Goal: Book appointment/travel/reservation

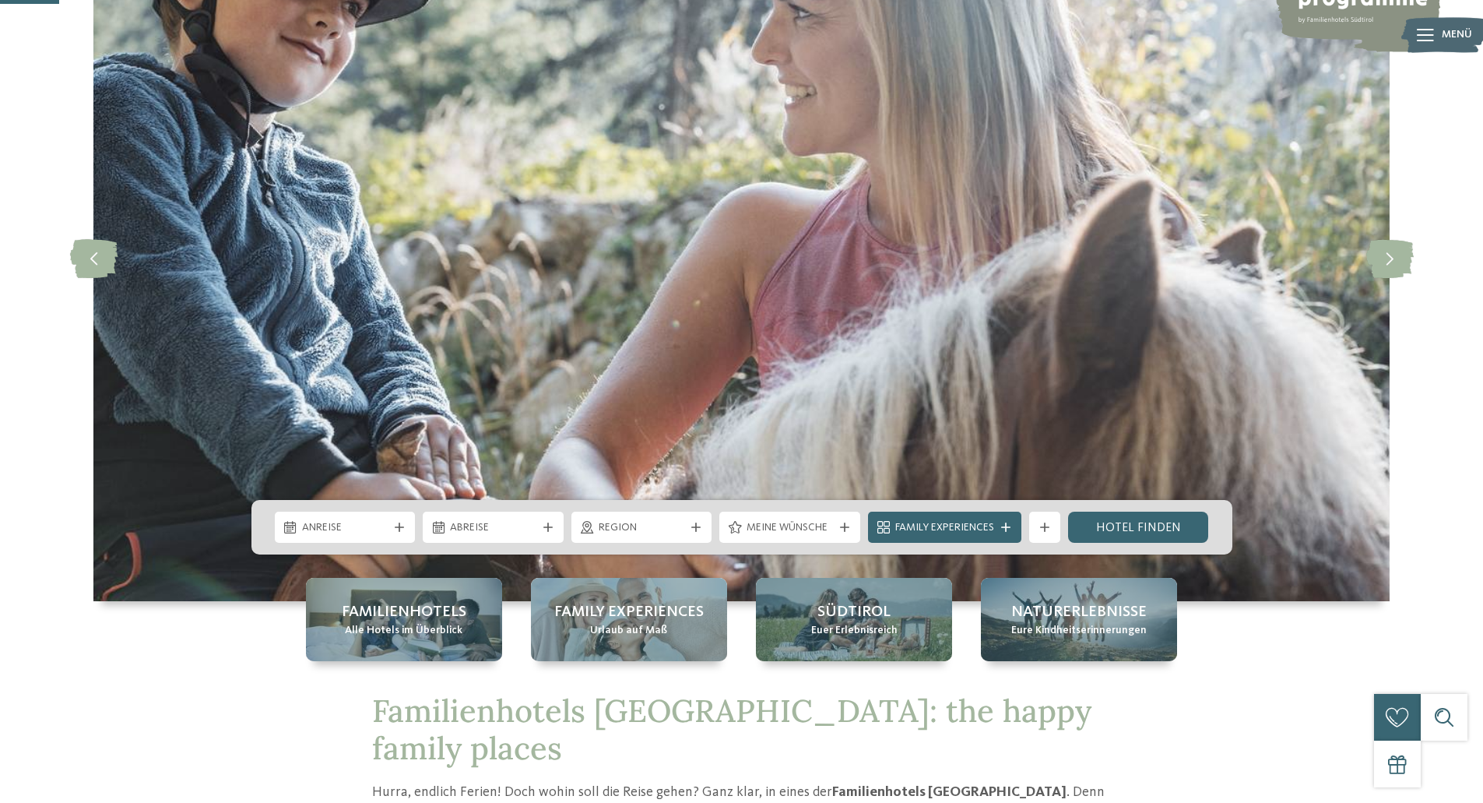
scroll to position [311, 0]
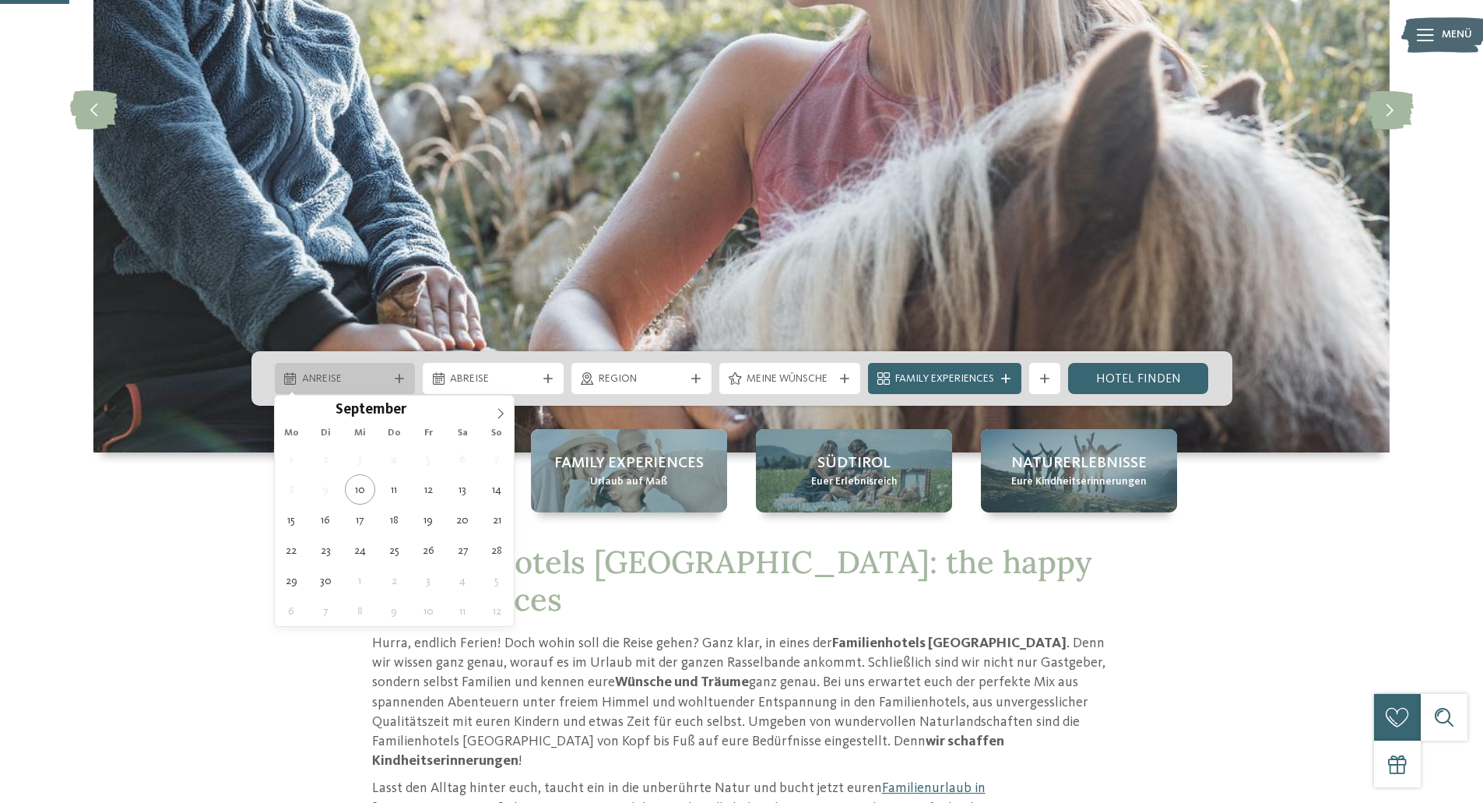
click at [397, 374] on icon at bounding box center [399, 378] width 9 height 9
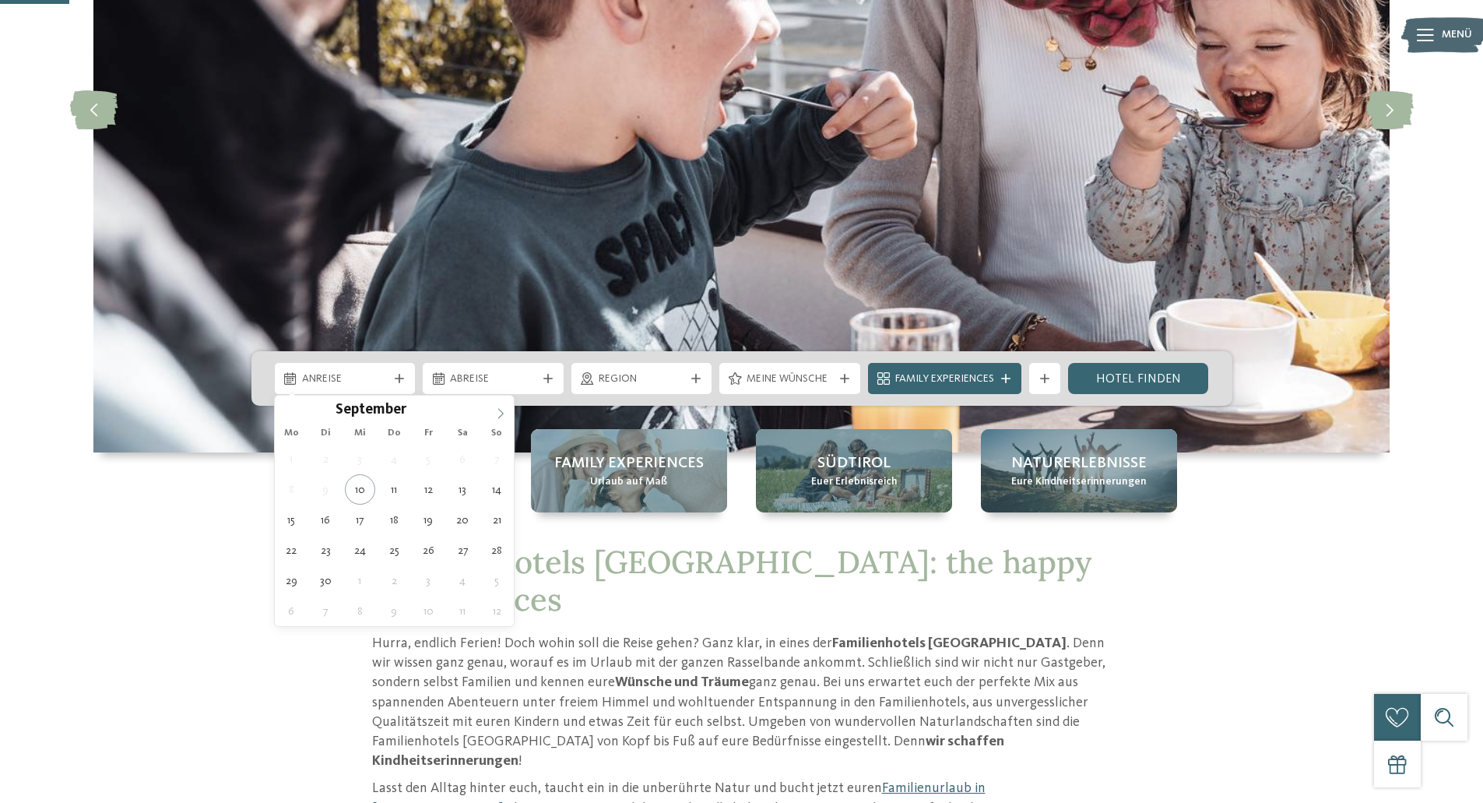
click at [501, 412] on icon at bounding box center [500, 413] width 11 height 11
click at [501, 411] on icon at bounding box center [500, 413] width 11 height 11
type div "[DATE]"
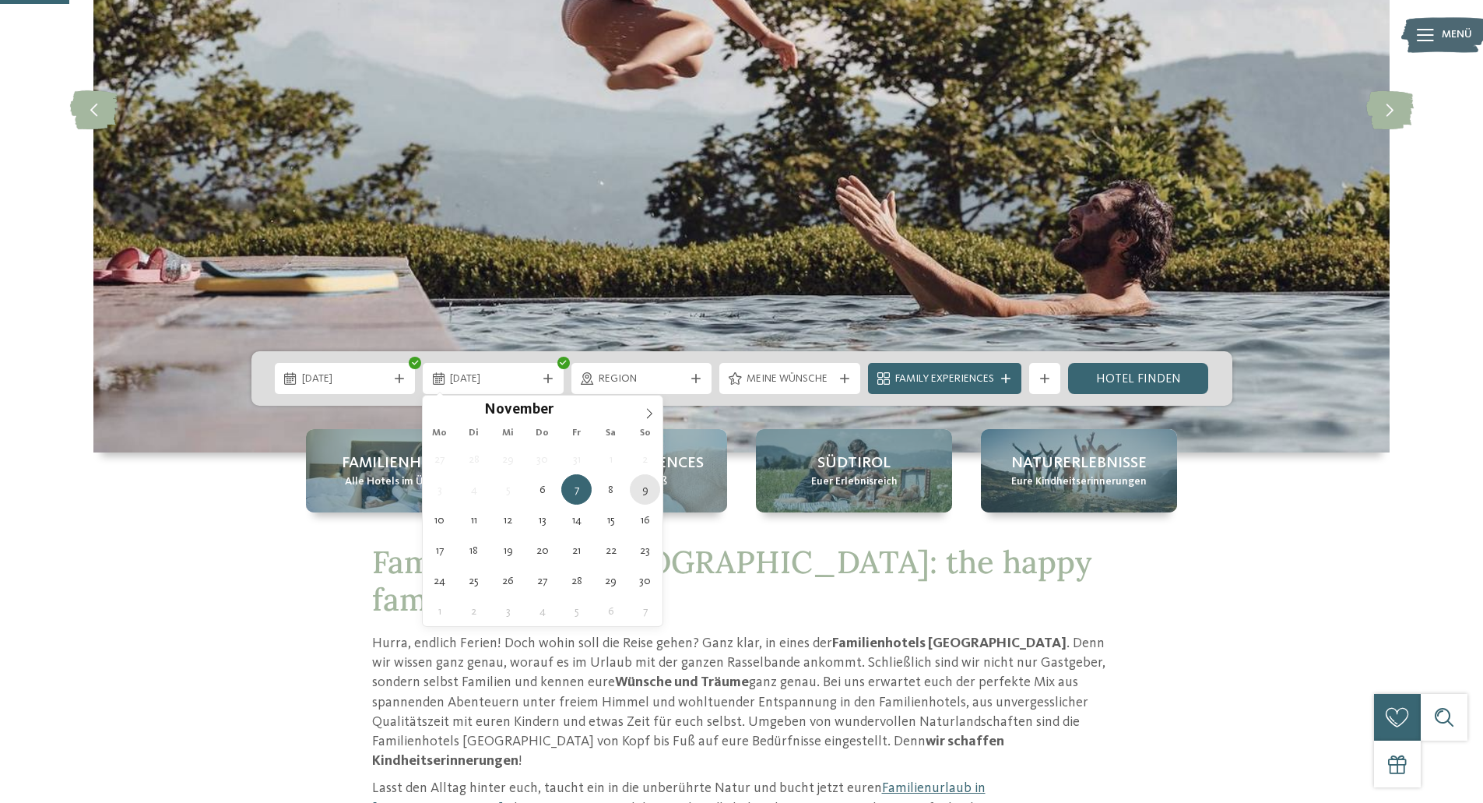
type div "[DATE]"
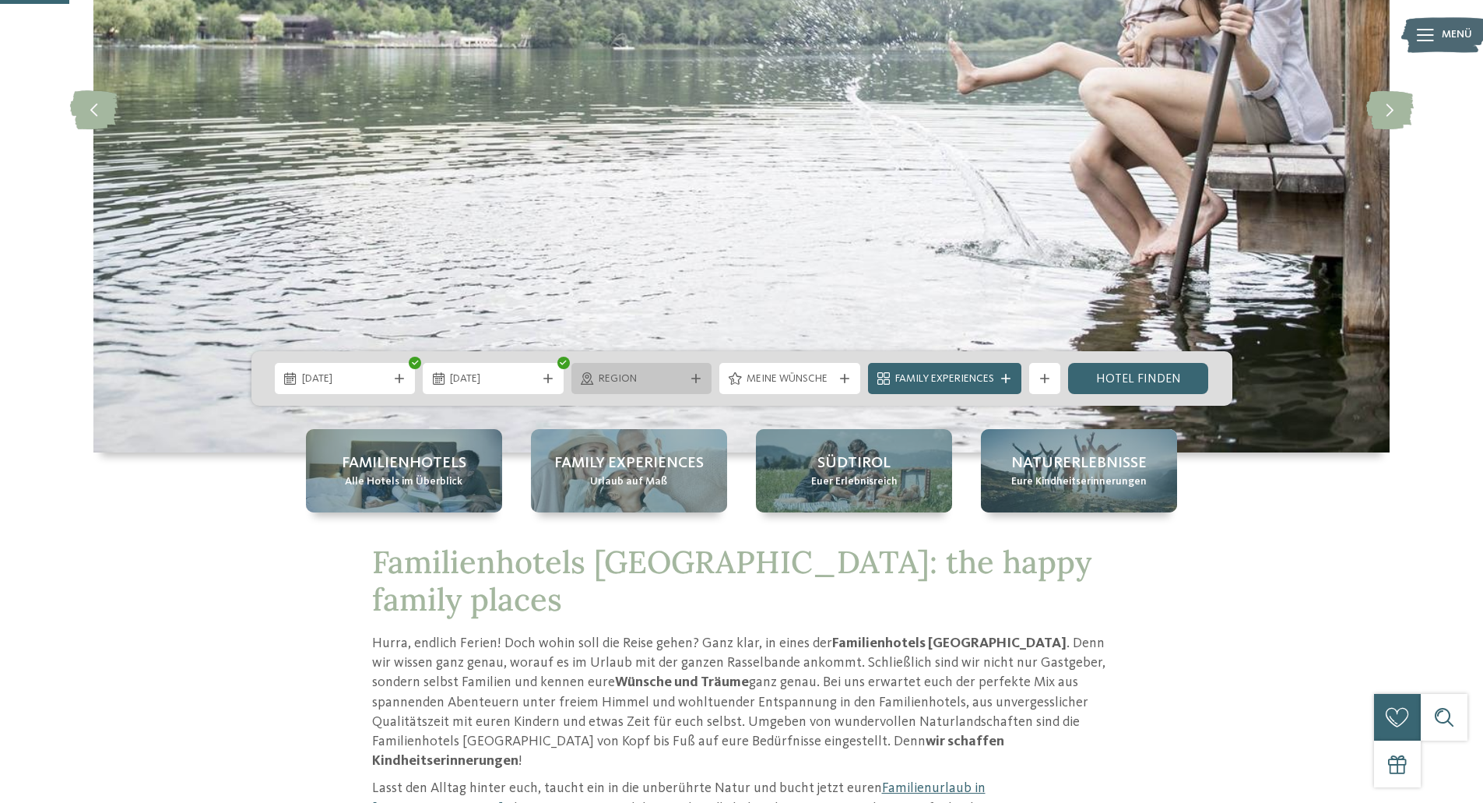
click at [692, 376] on icon at bounding box center [695, 378] width 9 height 9
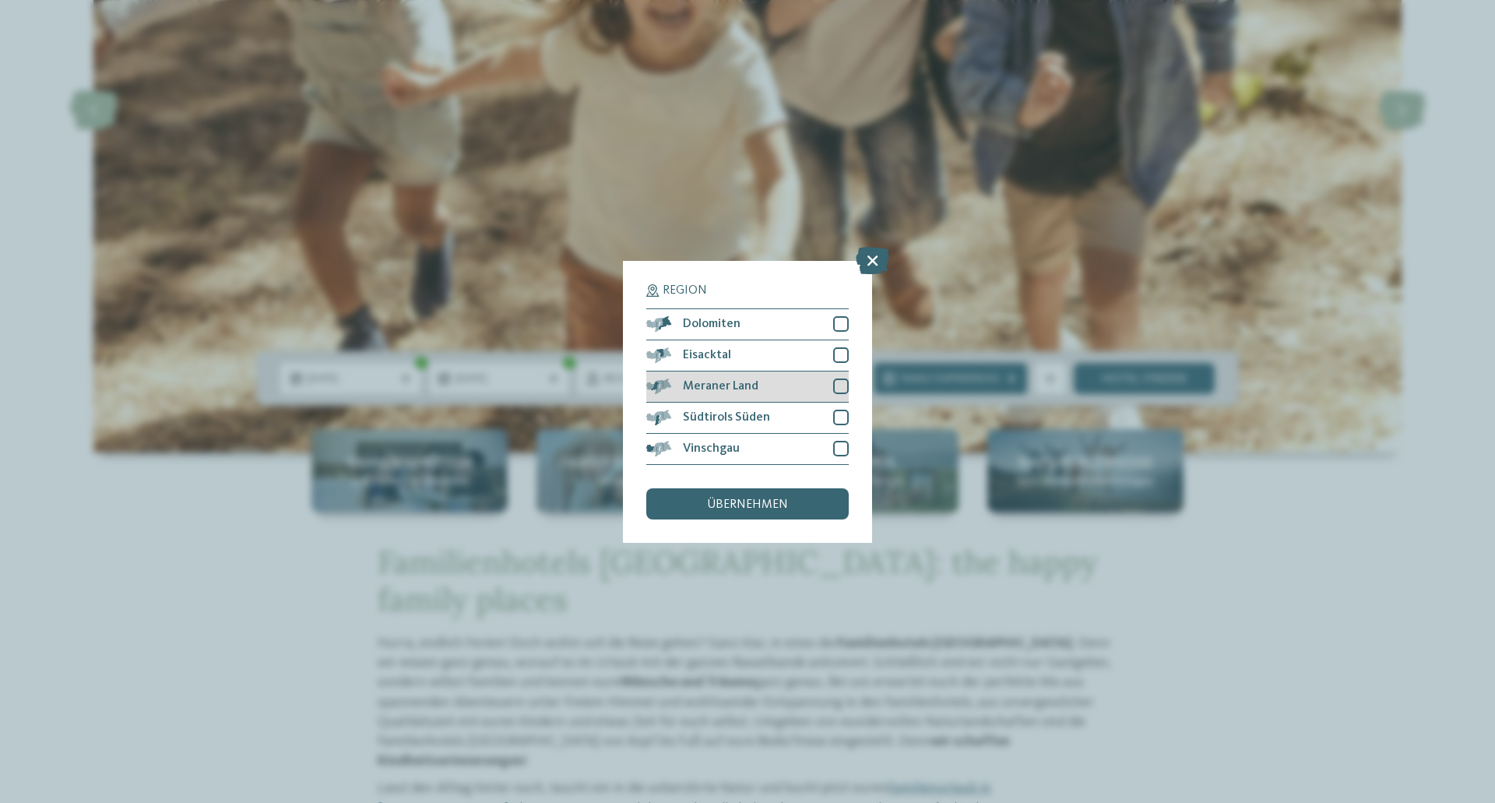
click at [839, 385] on div at bounding box center [841, 386] width 16 height 16
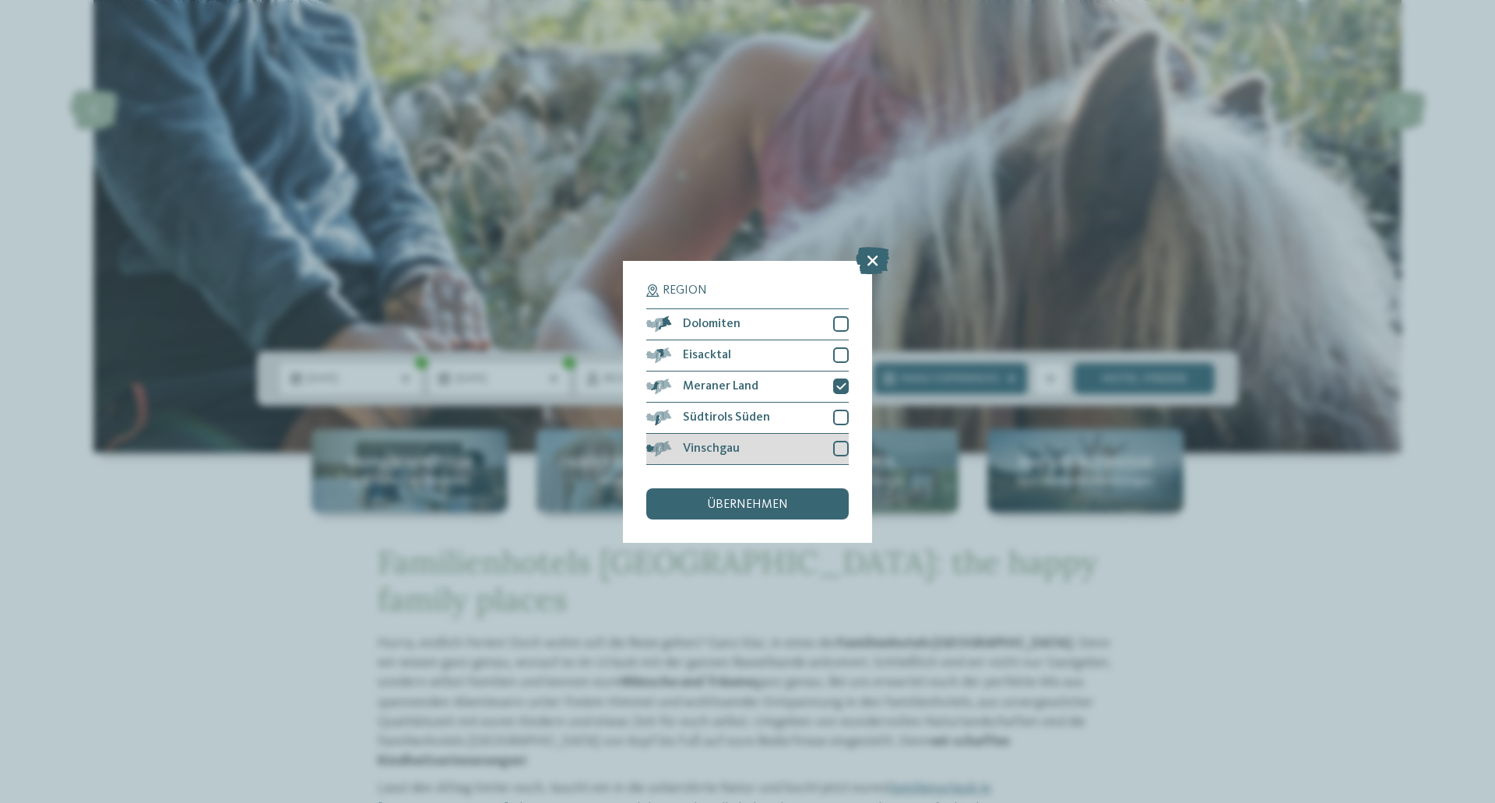
click at [838, 448] on div at bounding box center [841, 449] width 16 height 16
click at [761, 505] on span "übernehmen" at bounding box center [747, 504] width 81 height 12
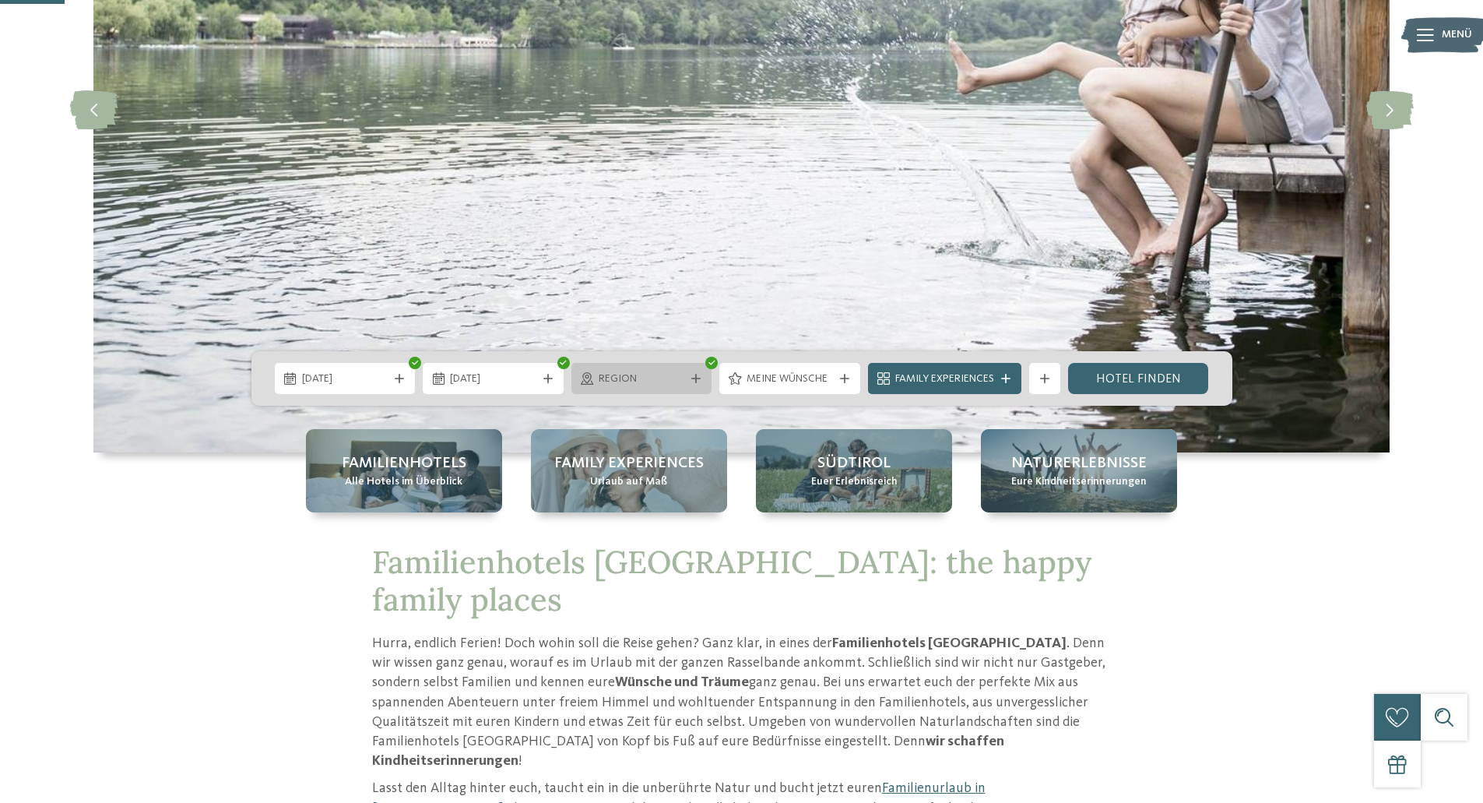
click at [695, 377] on icon at bounding box center [695, 378] width 9 height 9
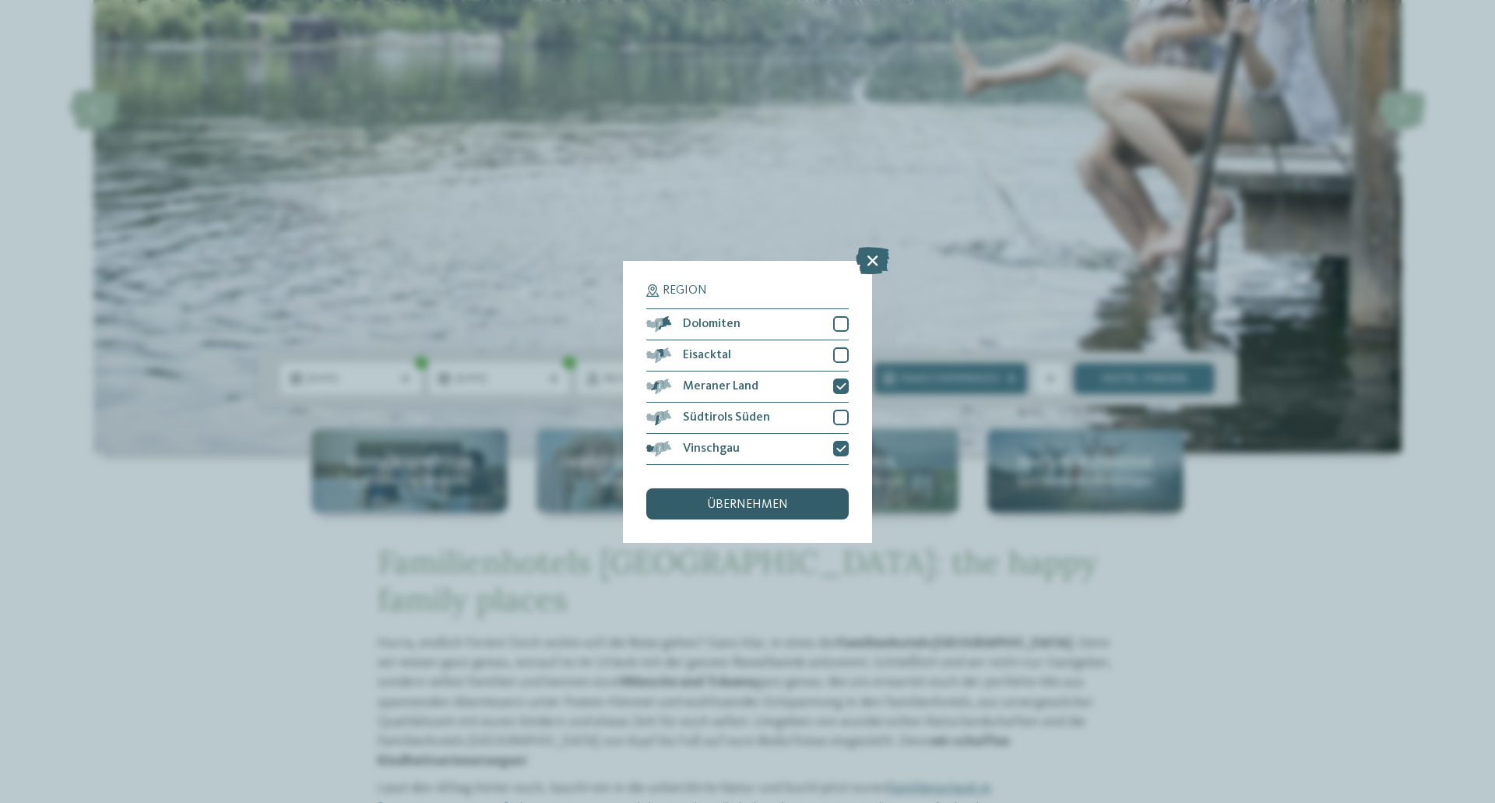
click at [793, 506] on div "übernehmen" at bounding box center [747, 503] width 202 height 31
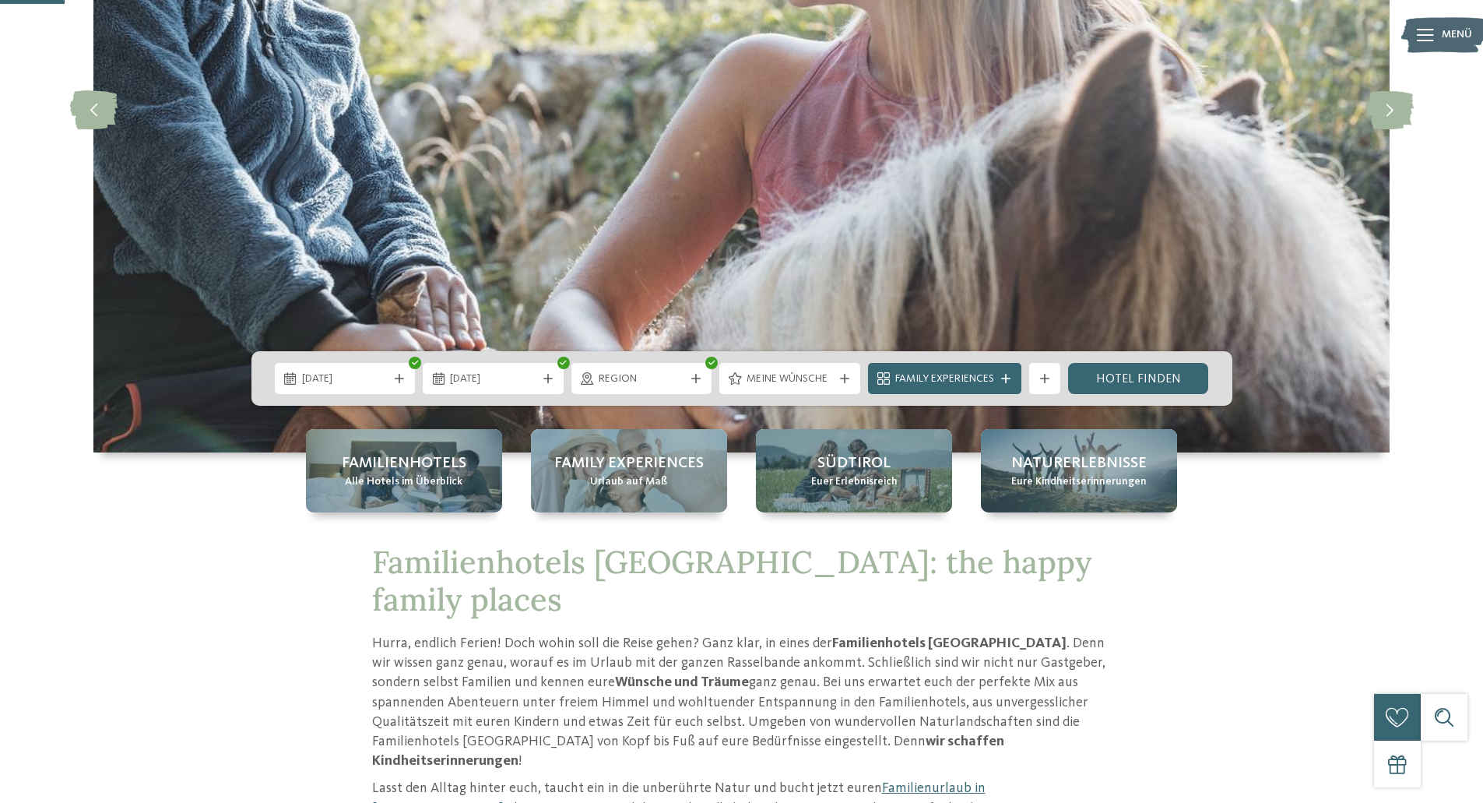
click at [989, 376] on span "Family Experiences" at bounding box center [944, 379] width 99 height 16
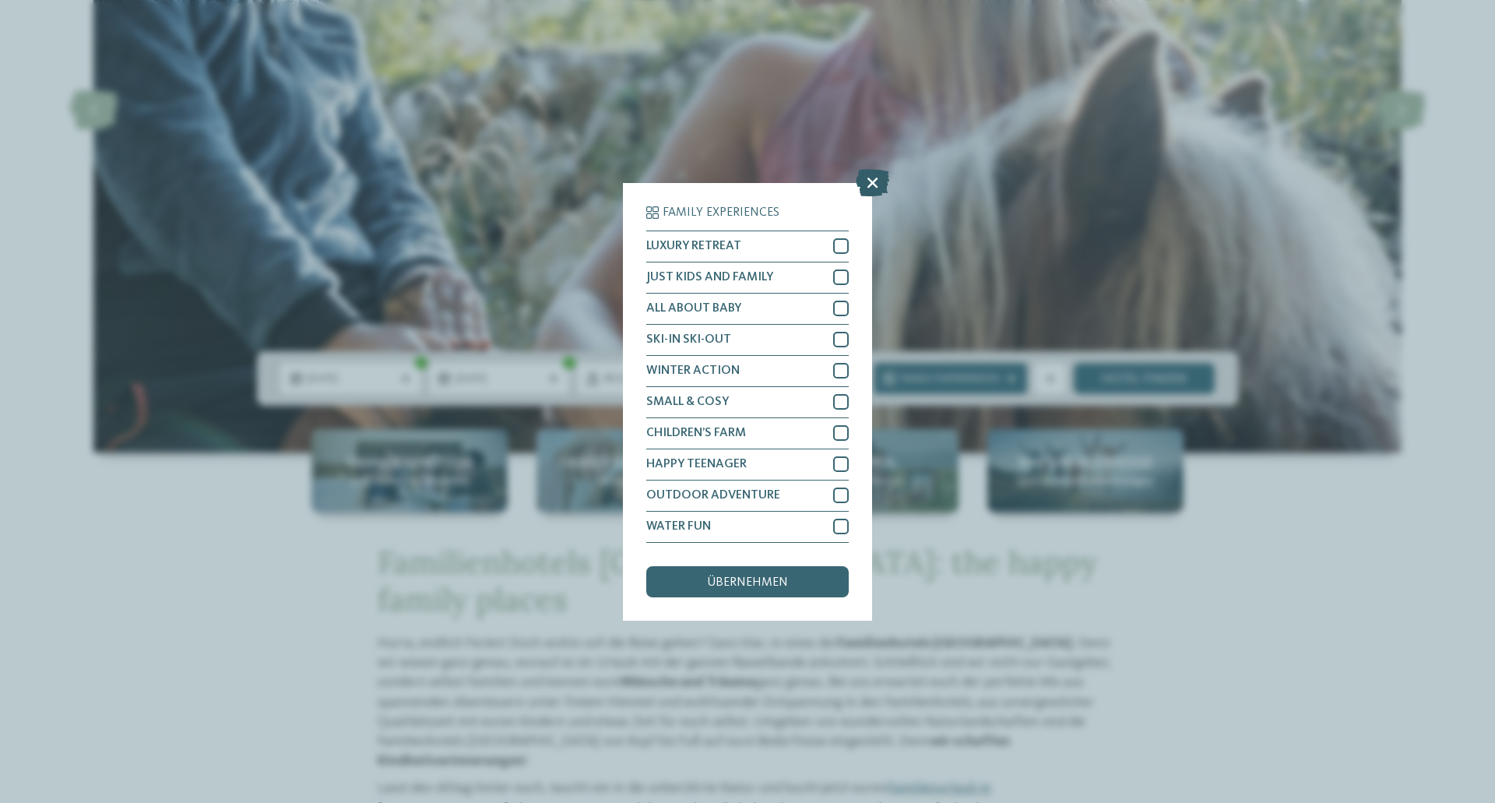
click at [870, 186] on icon at bounding box center [872, 181] width 33 height 27
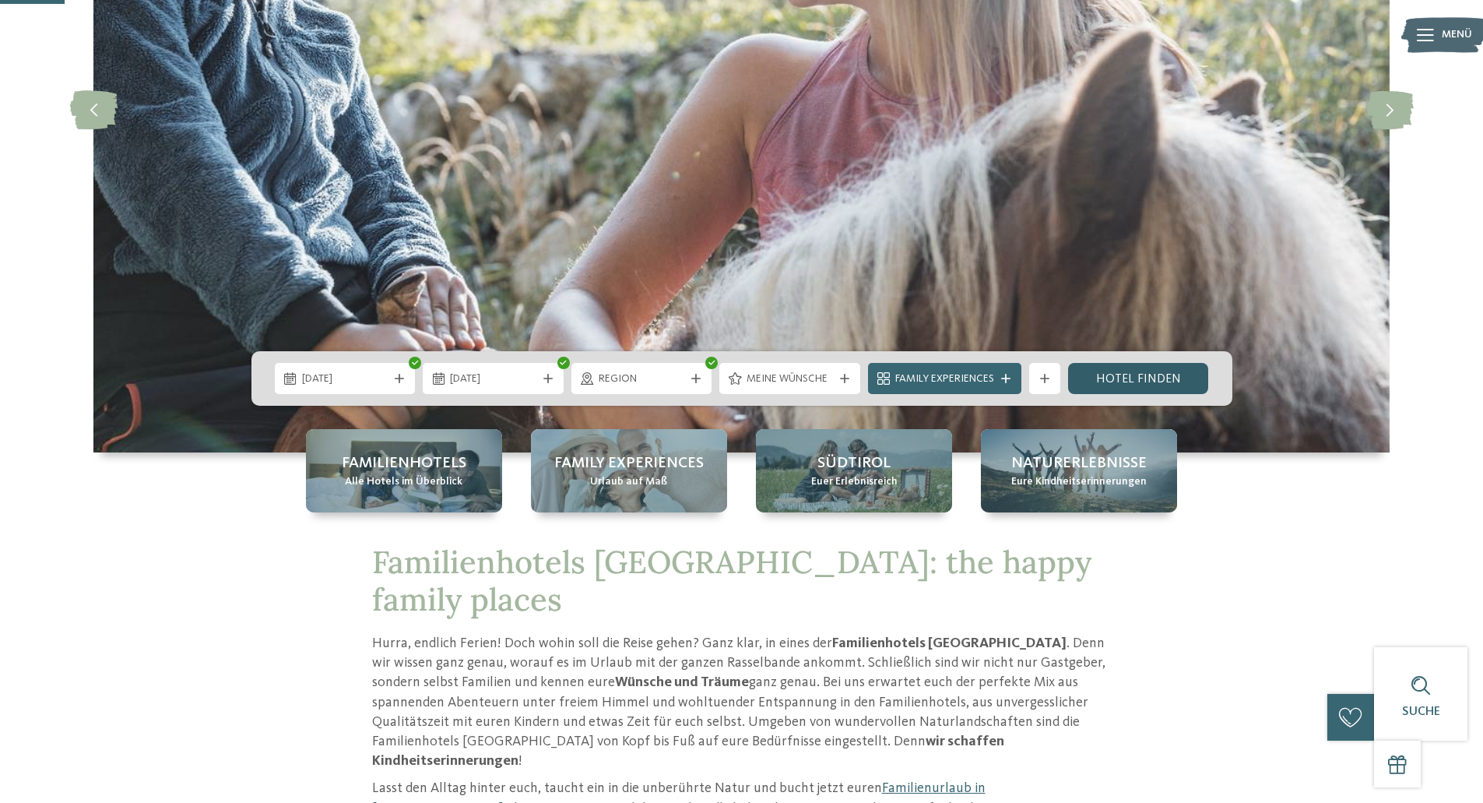
click at [1112, 379] on link "Hotel finden" at bounding box center [1138, 378] width 141 height 31
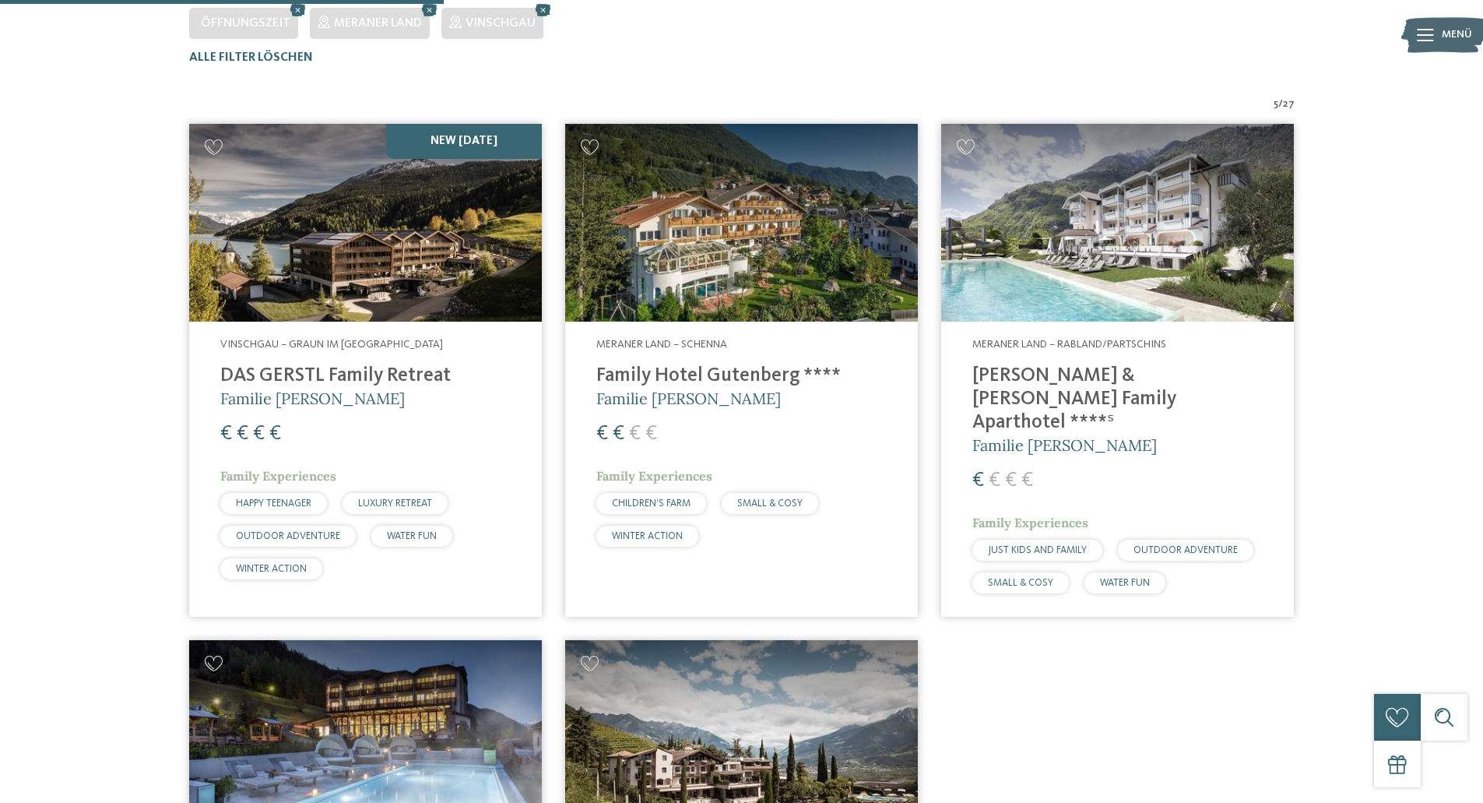
scroll to position [511, 0]
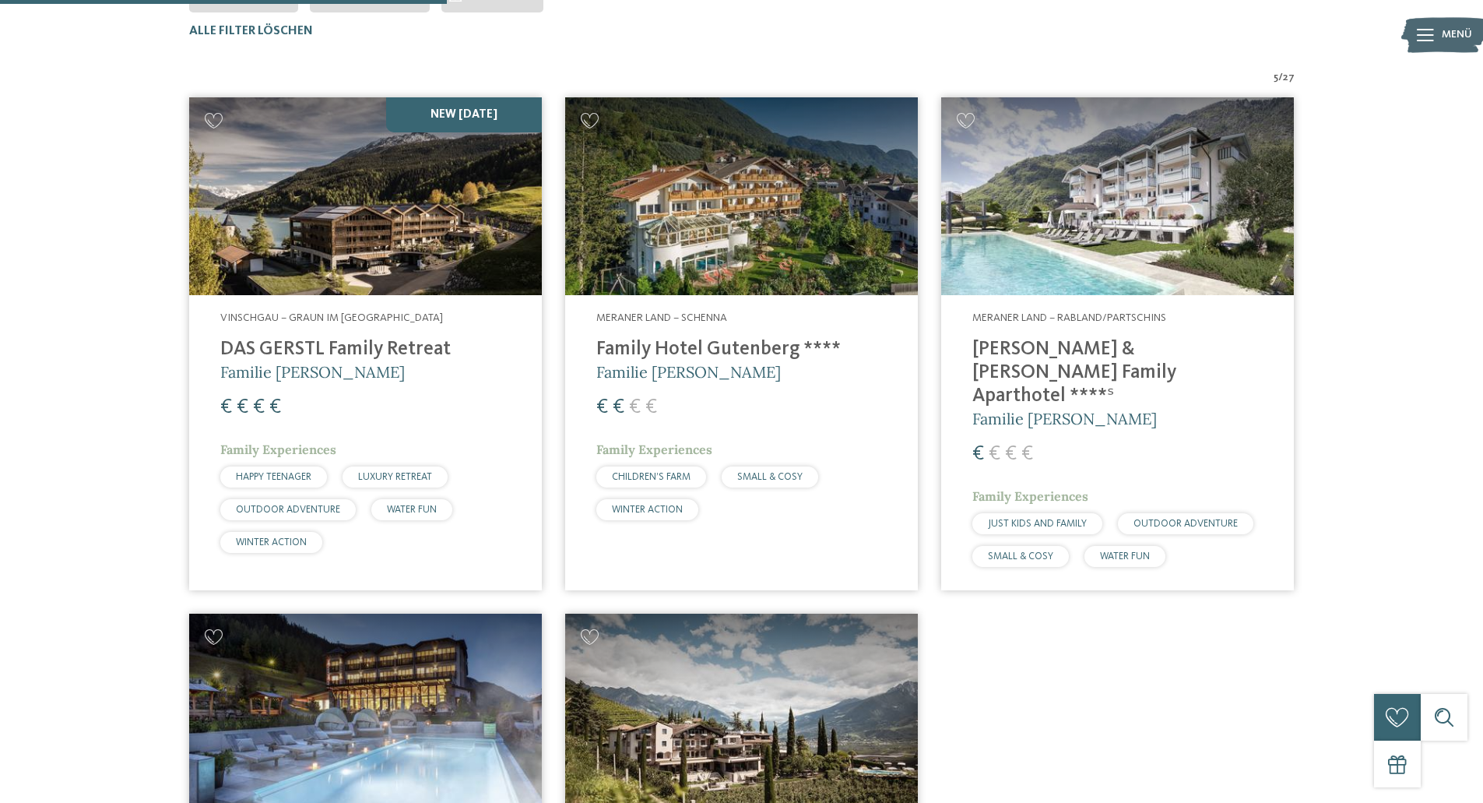
click at [1071, 260] on img at bounding box center [1117, 196] width 353 height 199
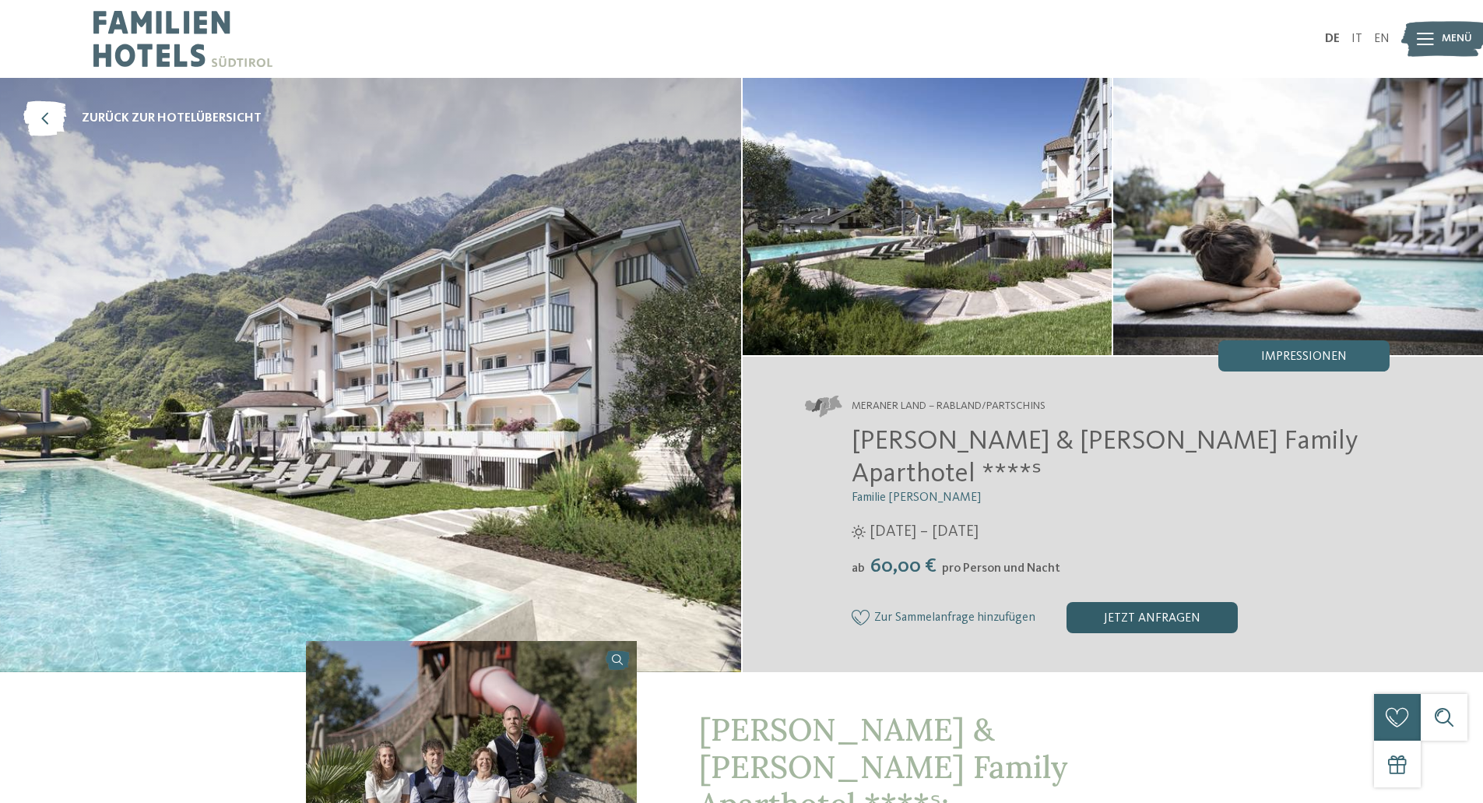
click at [1145, 602] on div "jetzt anfragen" at bounding box center [1152, 617] width 171 height 31
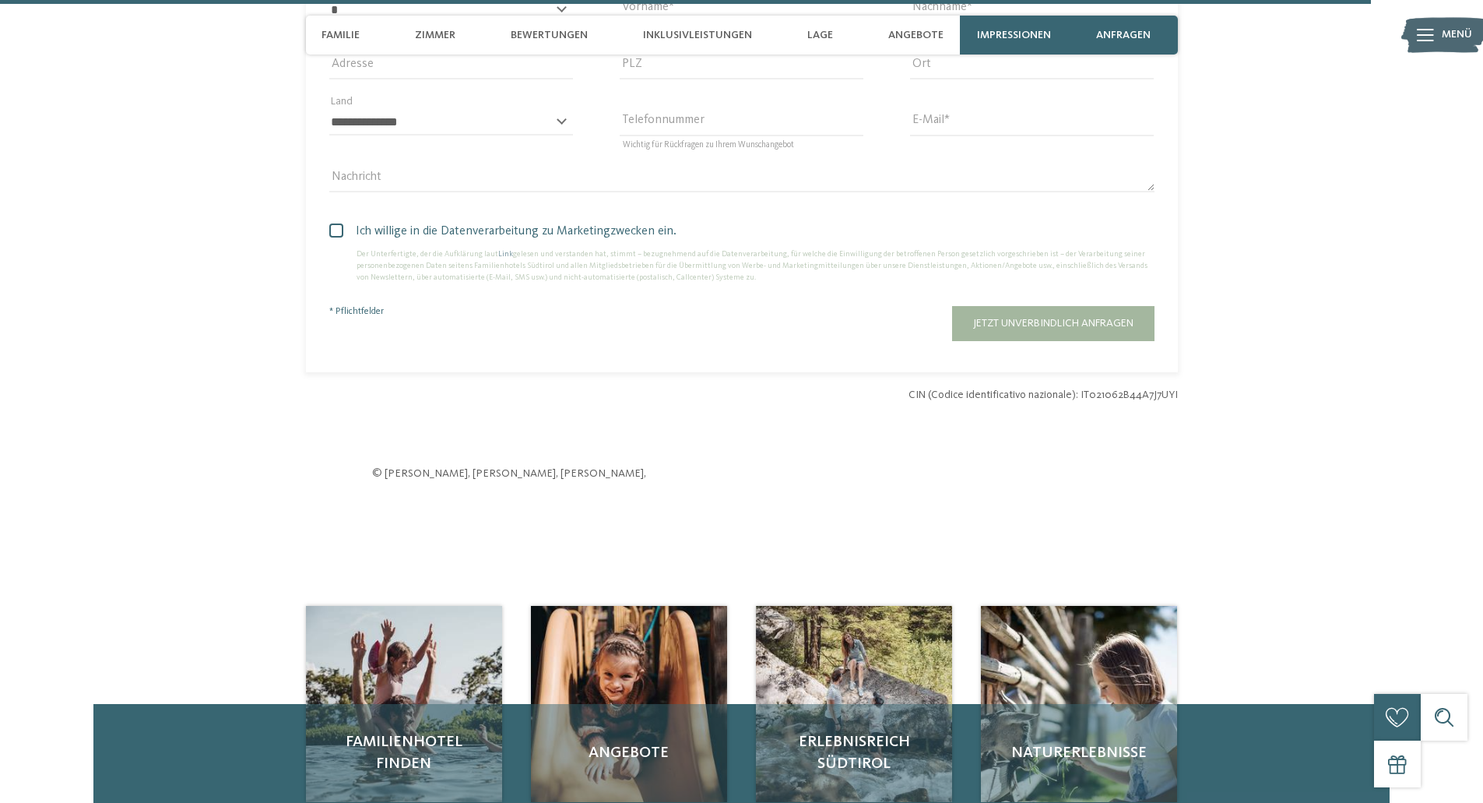
scroll to position [4845, 0]
